Goal: Task Accomplishment & Management: Manage account settings

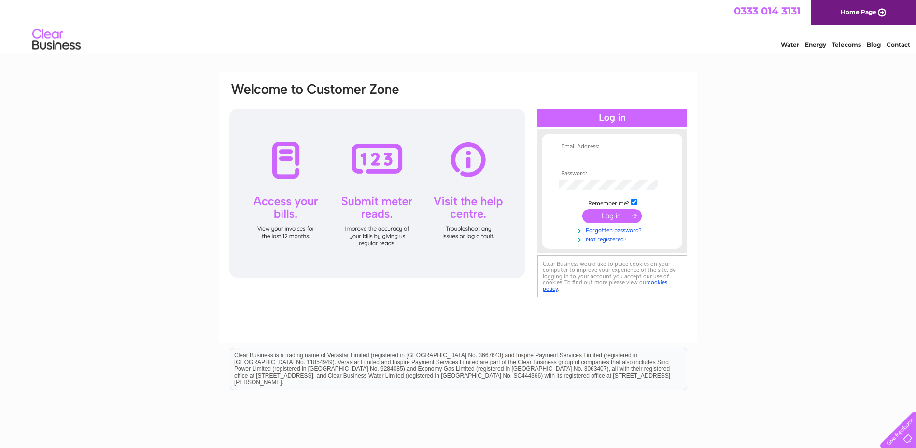
type input "samantha.jay@southribble.gov.uk"
click at [634, 213] on input "submit" at bounding box center [611, 216] width 59 height 14
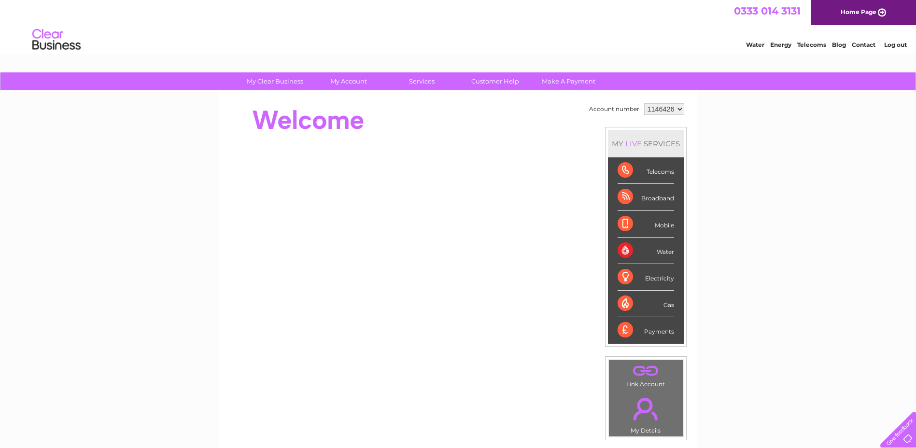
drag, startPoint x: 679, startPoint y: 110, endPoint x: 672, endPoint y: 108, distance: 6.6
click at [679, 110] on select "1146426 3023341" at bounding box center [664, 109] width 40 height 12
select select "3023341"
click at [644, 103] on select "1146426 3023341" at bounding box center [664, 109] width 40 height 12
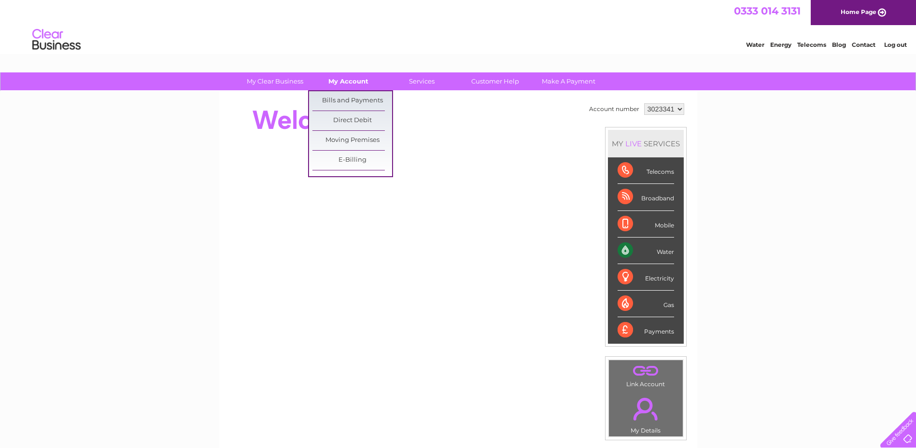
click at [352, 86] on link "My Account" at bounding box center [348, 81] width 80 height 18
click at [353, 99] on link "Bills and Payments" at bounding box center [352, 100] width 80 height 19
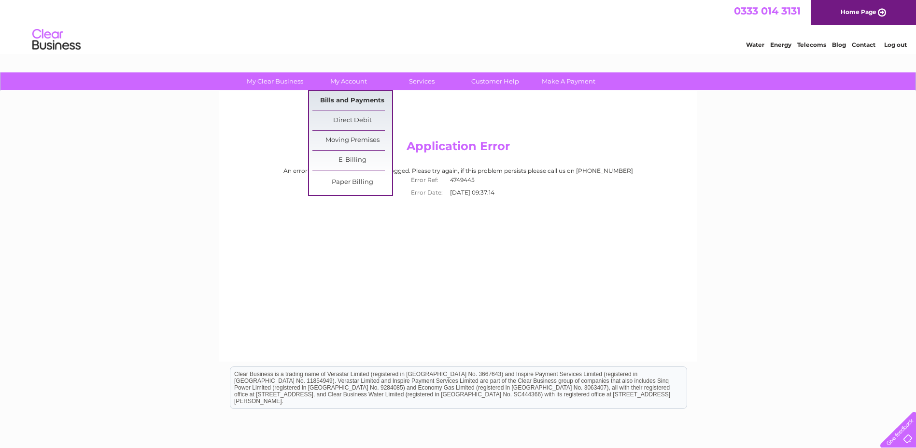
click at [345, 98] on link "Bills and Payments" at bounding box center [352, 100] width 80 height 19
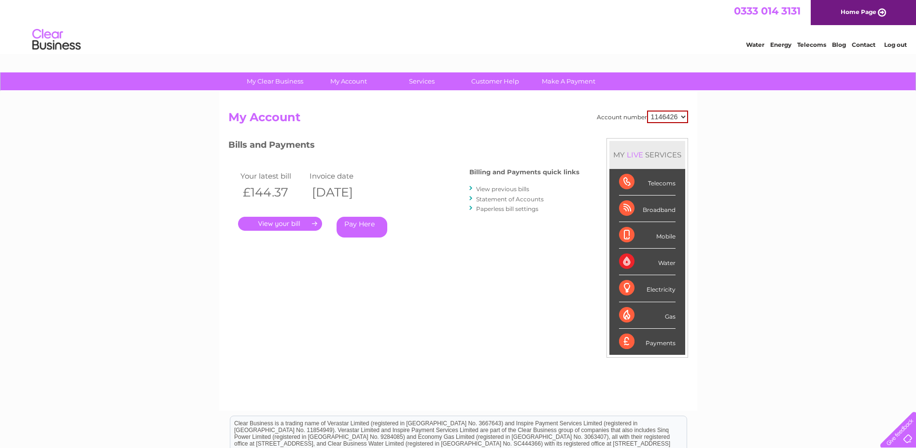
click at [683, 118] on select "1146426 3023341" at bounding box center [667, 117] width 41 height 13
select select "3023341"
click at [647, 111] on select "1146426 3023341" at bounding box center [667, 117] width 41 height 13
click at [270, 219] on link "." at bounding box center [280, 224] width 84 height 14
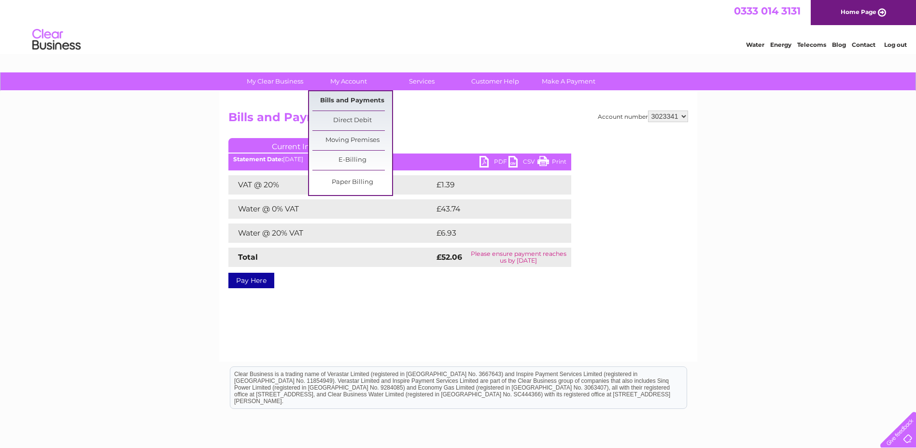
click at [348, 99] on link "Bills and Payments" at bounding box center [352, 100] width 80 height 19
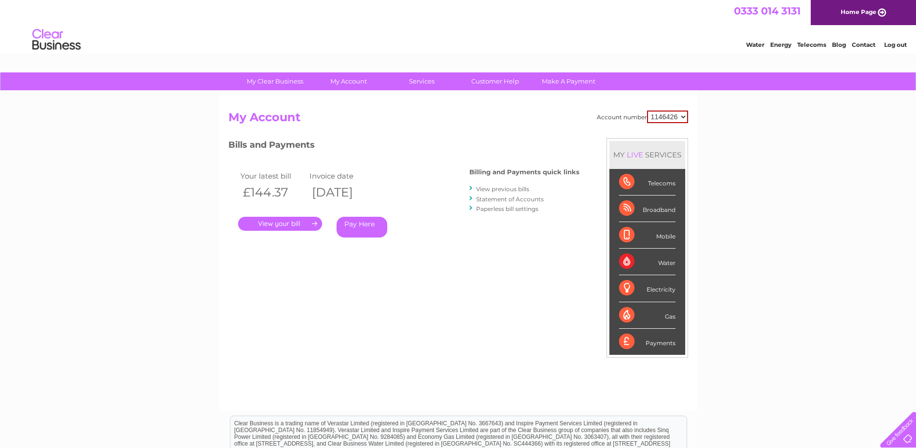
click at [675, 113] on select "1146426 3023341" at bounding box center [667, 117] width 41 height 13
select select "3023341"
click at [647, 111] on select "1146426 3023341" at bounding box center [667, 117] width 41 height 13
click at [522, 155] on div "Bills and Payments Billing and Payments quick links View previous bills Stateme…" at bounding box center [403, 194] width 351 height 113
click at [516, 201] on link "Statement of Accounts" at bounding box center [510, 199] width 68 height 7
